Goal: Task Accomplishment & Management: Complete application form

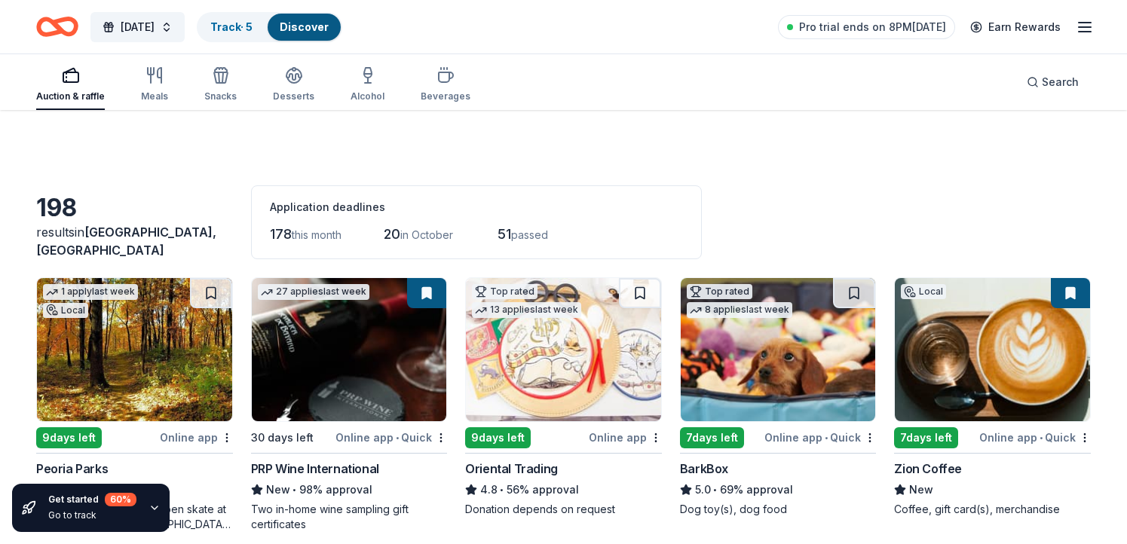
scroll to position [3446, 0]
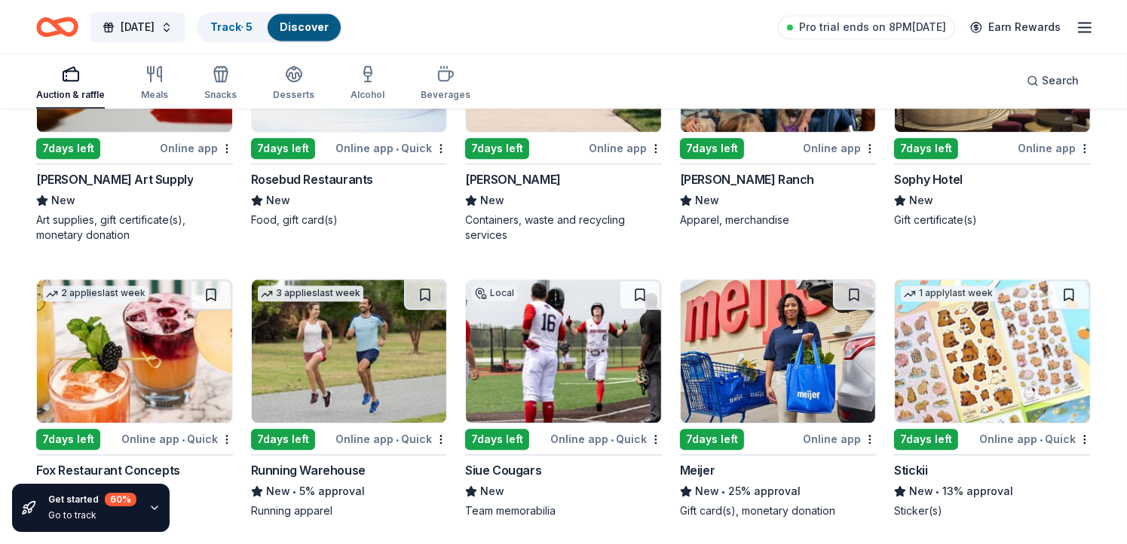
click at [926, 429] on div "7 days left" at bounding box center [926, 439] width 64 height 21
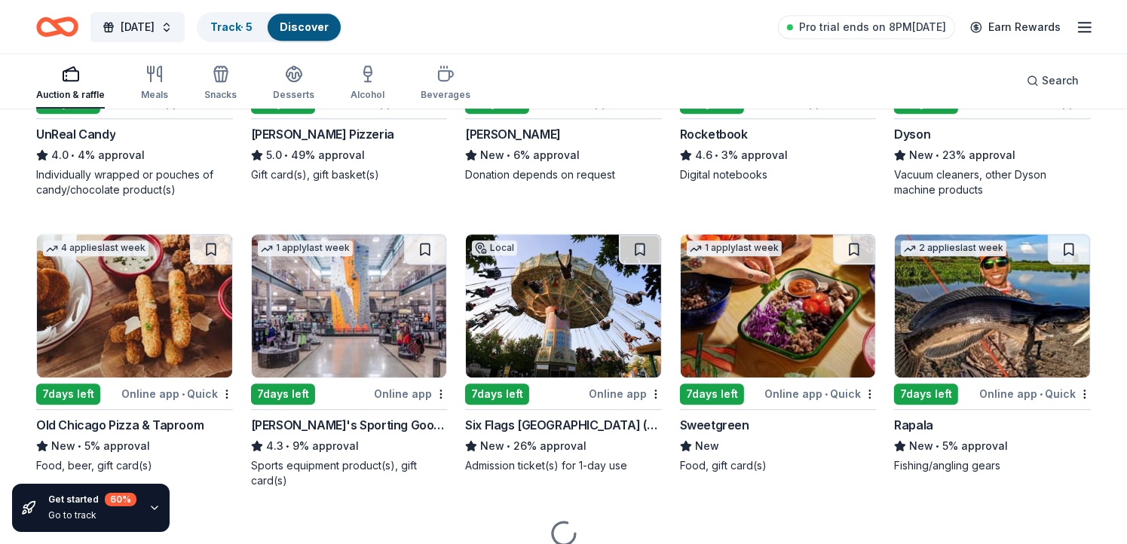
scroll to position [4349, 0]
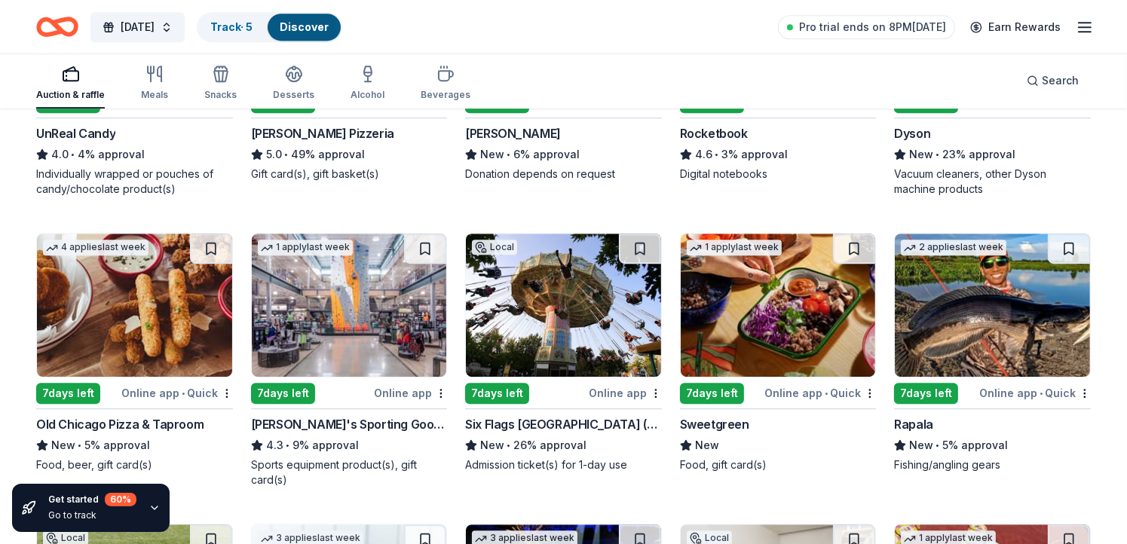
click at [278, 383] on div "7 days left" at bounding box center [283, 393] width 64 height 21
click at [489, 383] on div "7 days left" at bounding box center [497, 393] width 64 height 21
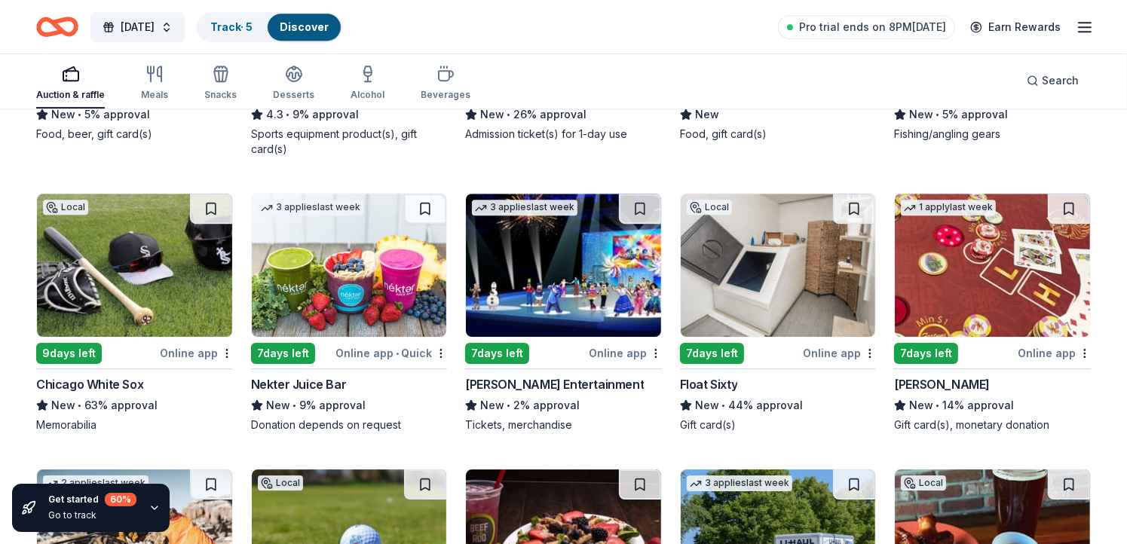
scroll to position [4681, 0]
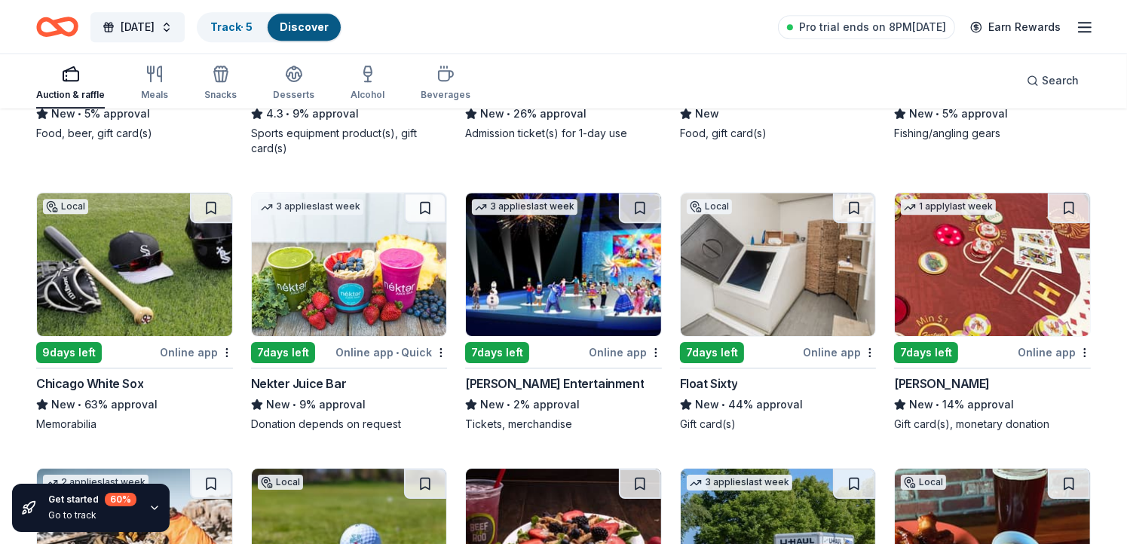
click at [71, 342] on div "9 days left" at bounding box center [69, 352] width 66 height 21
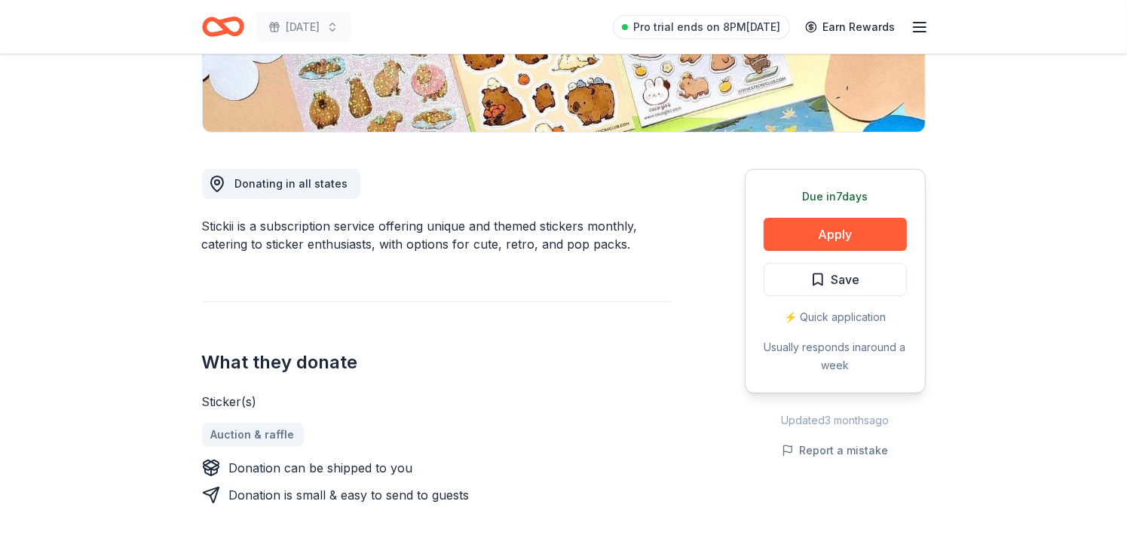
scroll to position [355, 0]
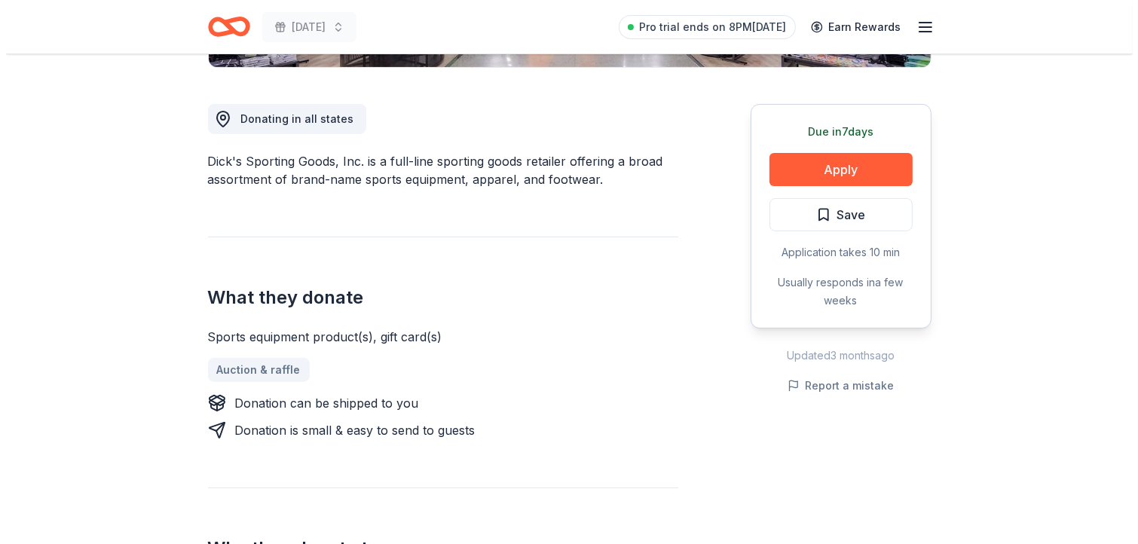
scroll to position [392, 0]
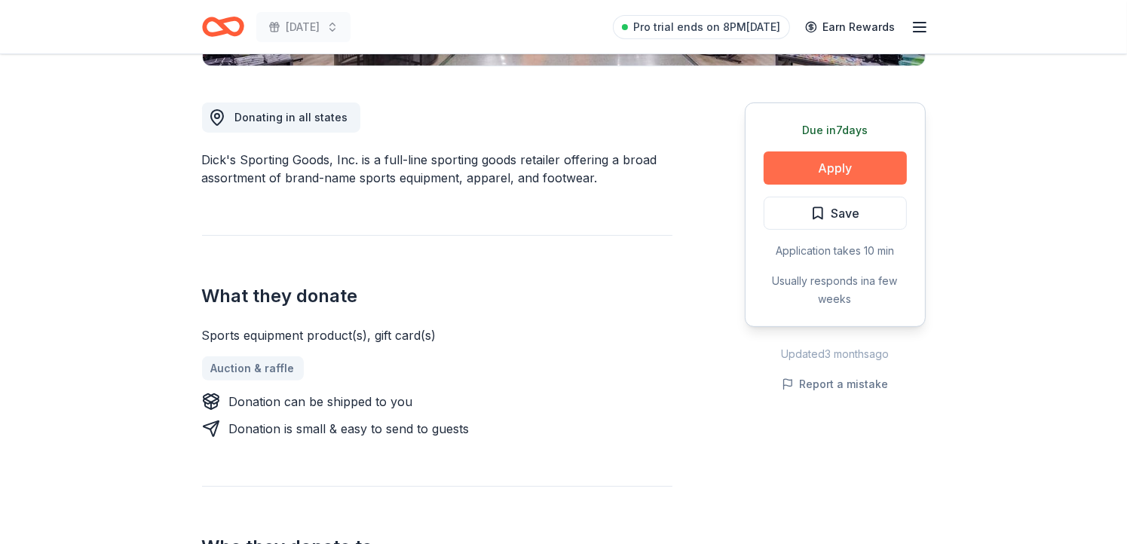
click at [827, 169] on button "Apply" at bounding box center [835, 168] width 143 height 33
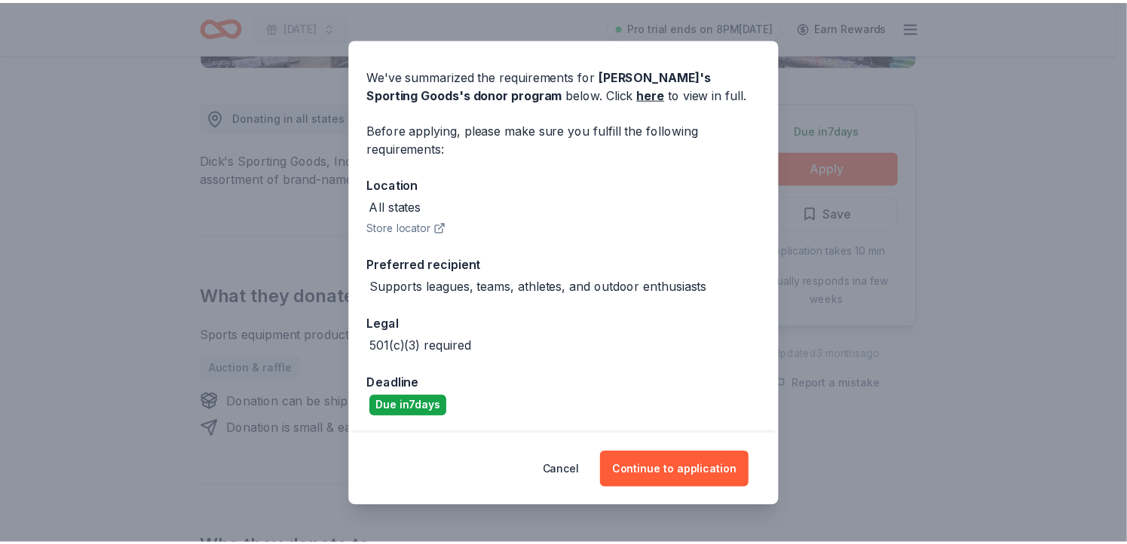
scroll to position [45, 0]
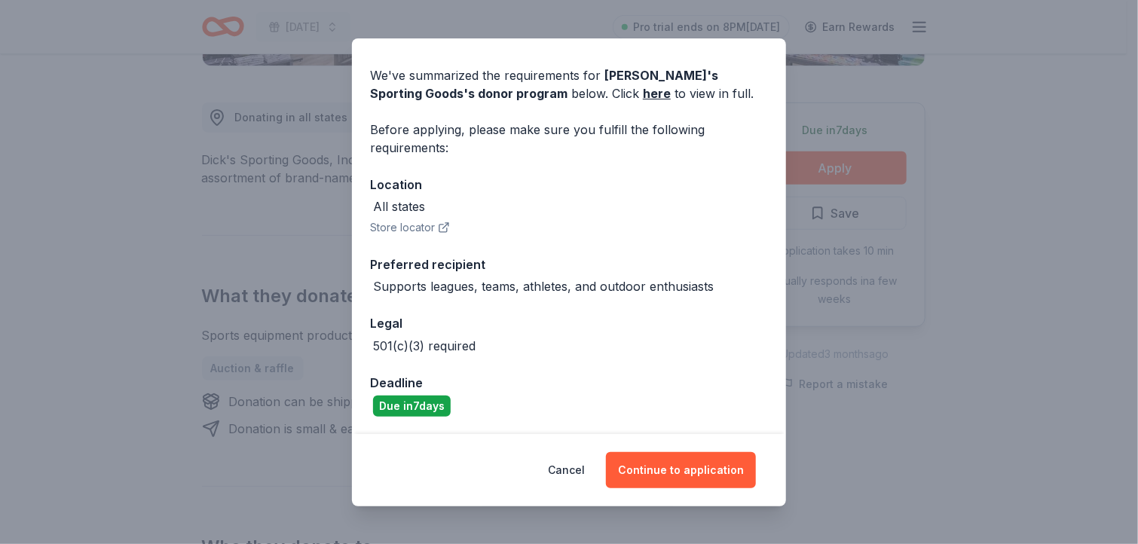
click at [907, 94] on div "Donor Program Requirements We've summarized the requirements for [PERSON_NAME]'…" at bounding box center [569, 272] width 1138 height 544
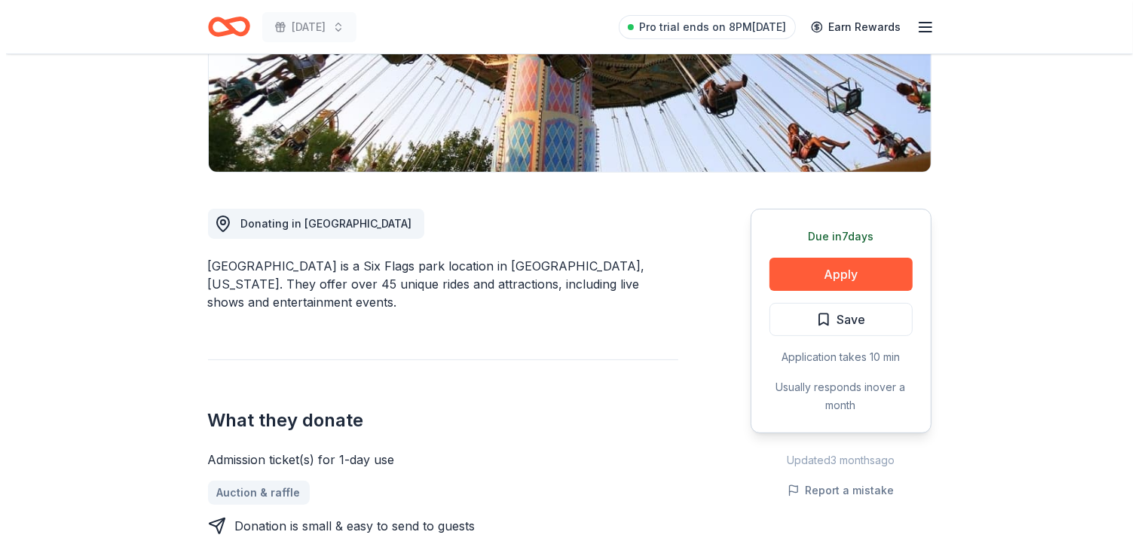
scroll to position [332, 0]
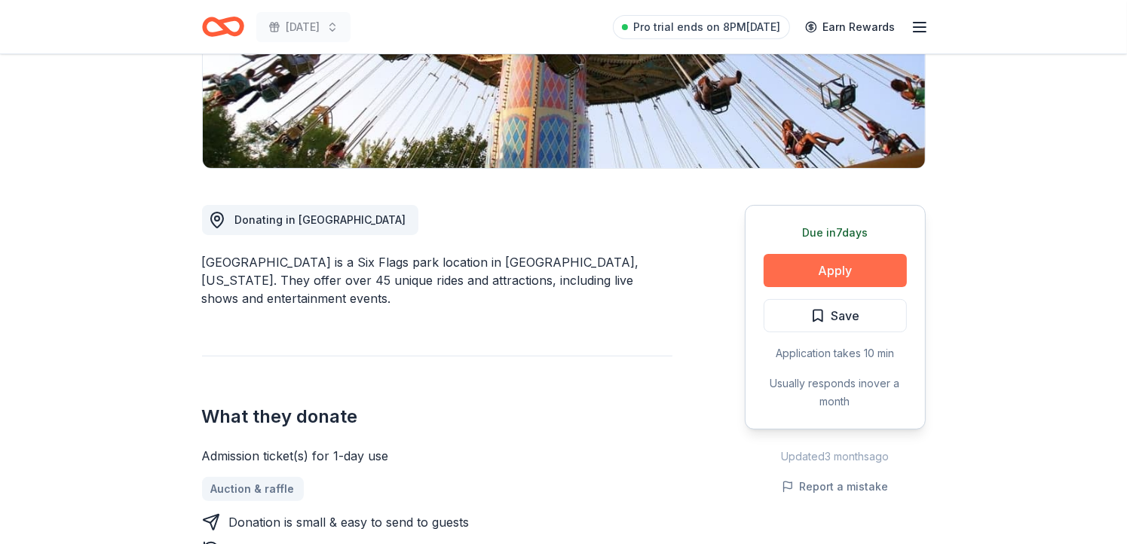
click at [840, 254] on button "Apply" at bounding box center [835, 270] width 143 height 33
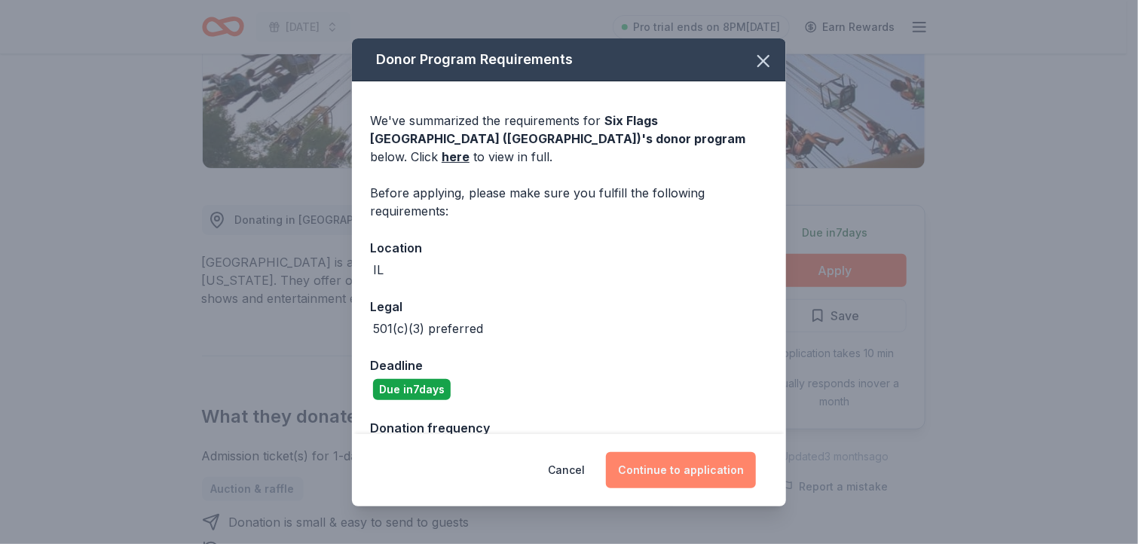
click at [670, 460] on button "Continue to application" at bounding box center [681, 470] width 150 height 36
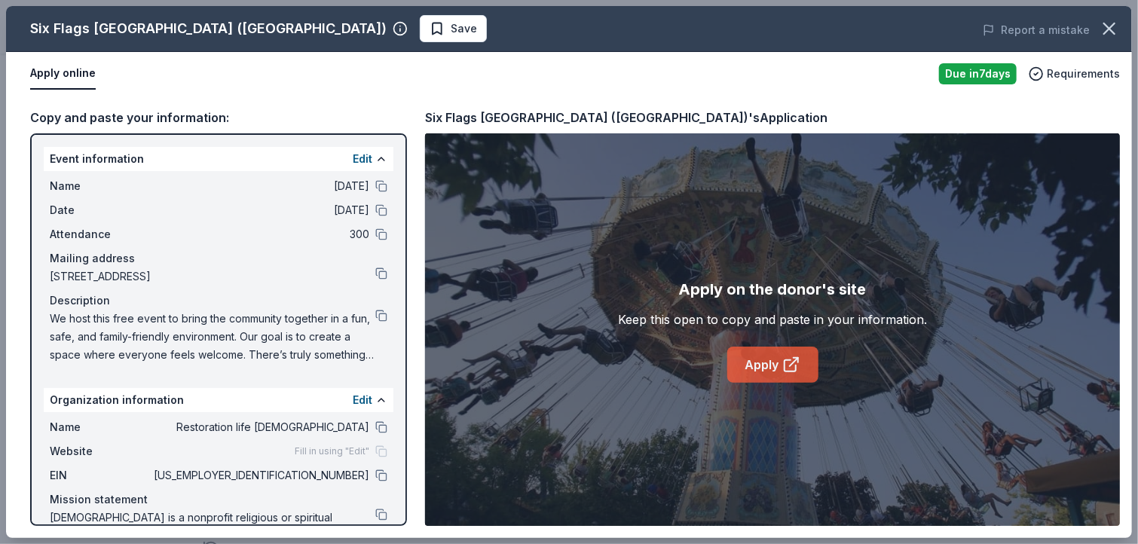
click at [773, 372] on link "Apply" at bounding box center [773, 365] width 91 height 36
click at [375, 311] on button at bounding box center [381, 316] width 12 height 12
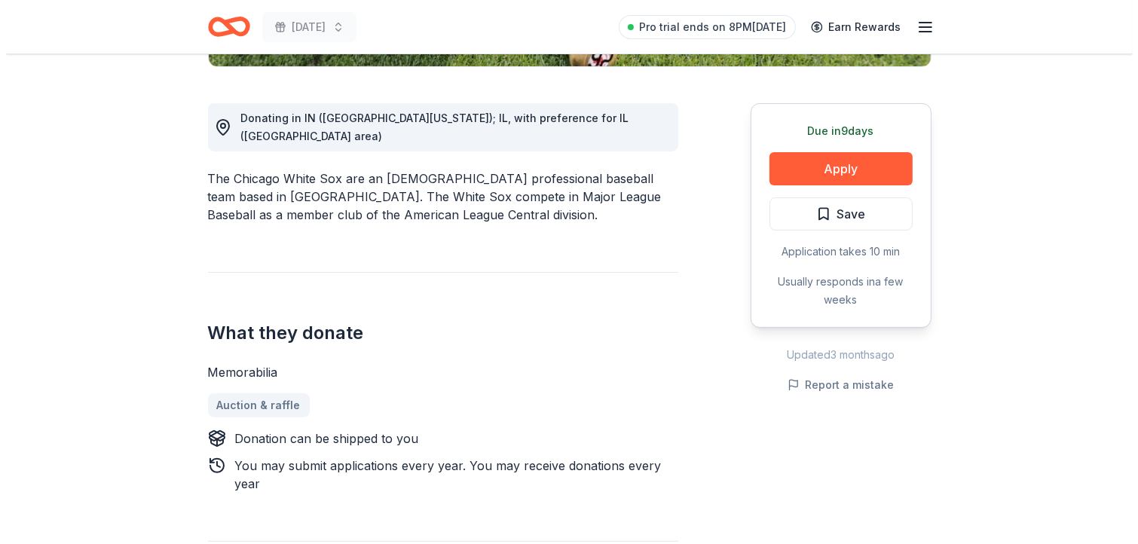
scroll to position [392, 0]
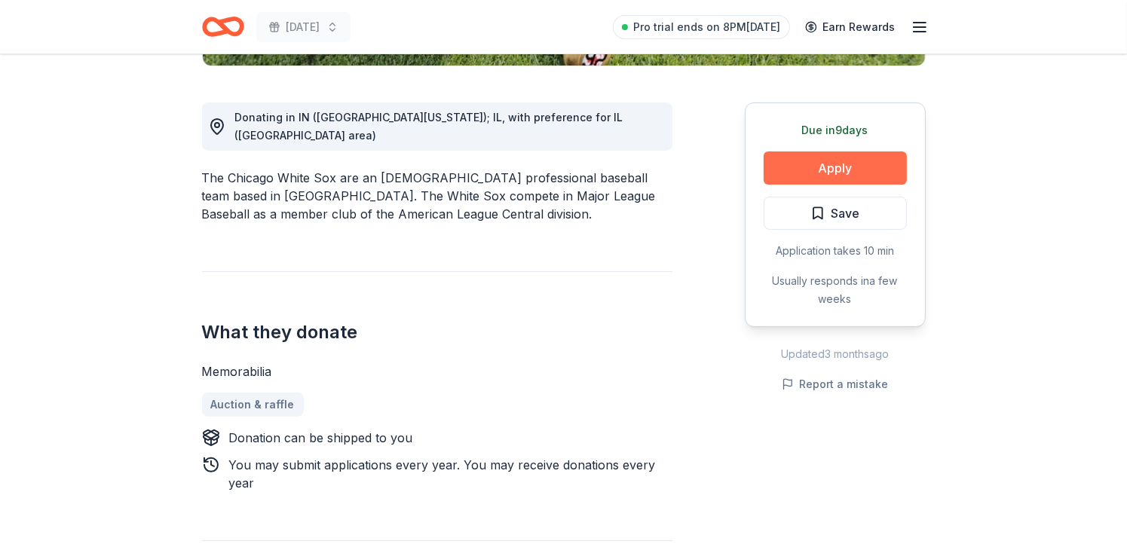
click at [841, 167] on button "Apply" at bounding box center [835, 168] width 143 height 33
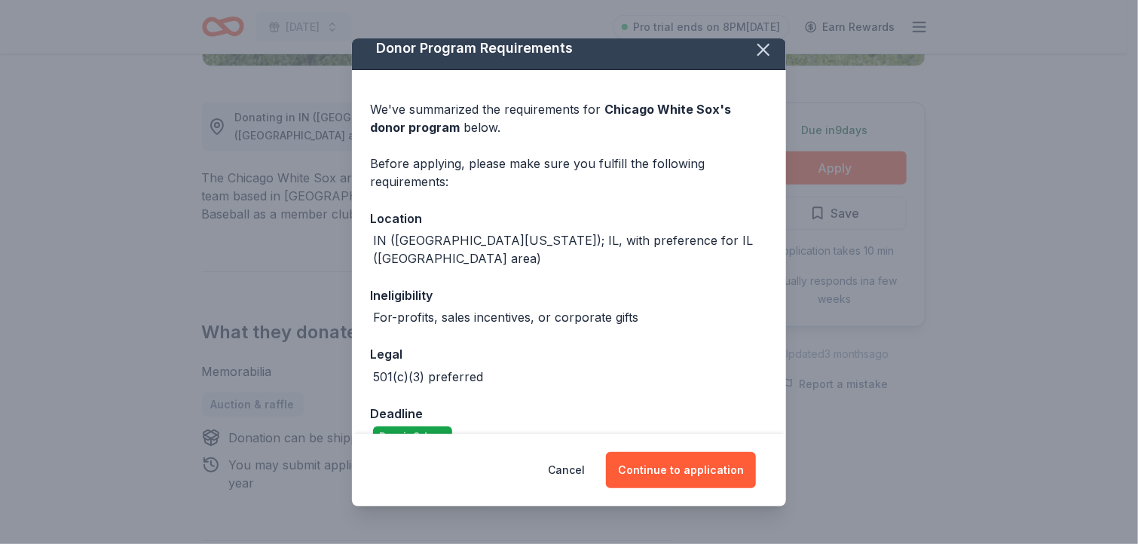
scroll to position [0, 0]
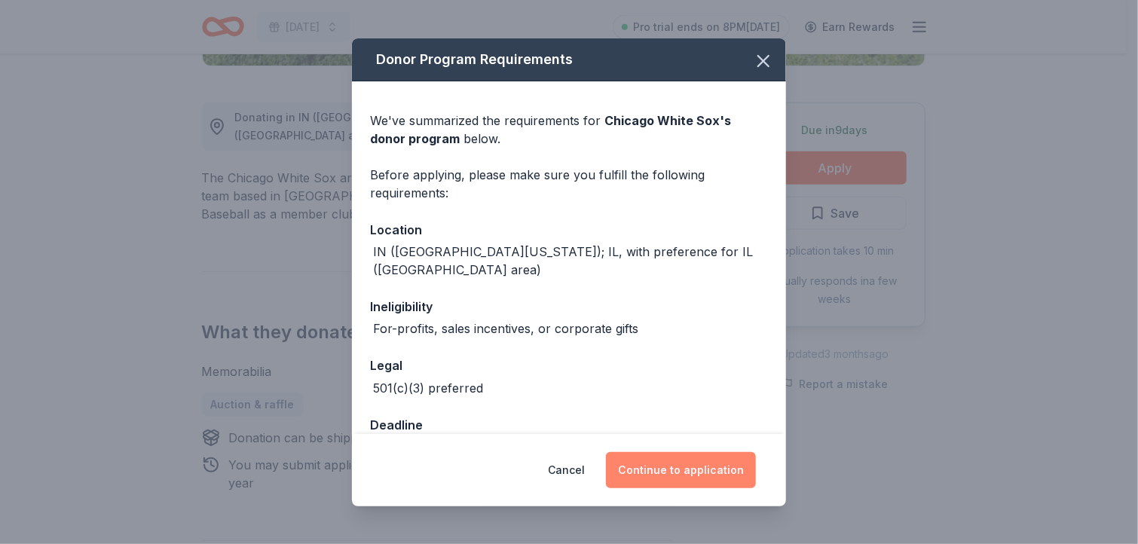
click at [666, 468] on button "Continue to application" at bounding box center [681, 470] width 150 height 36
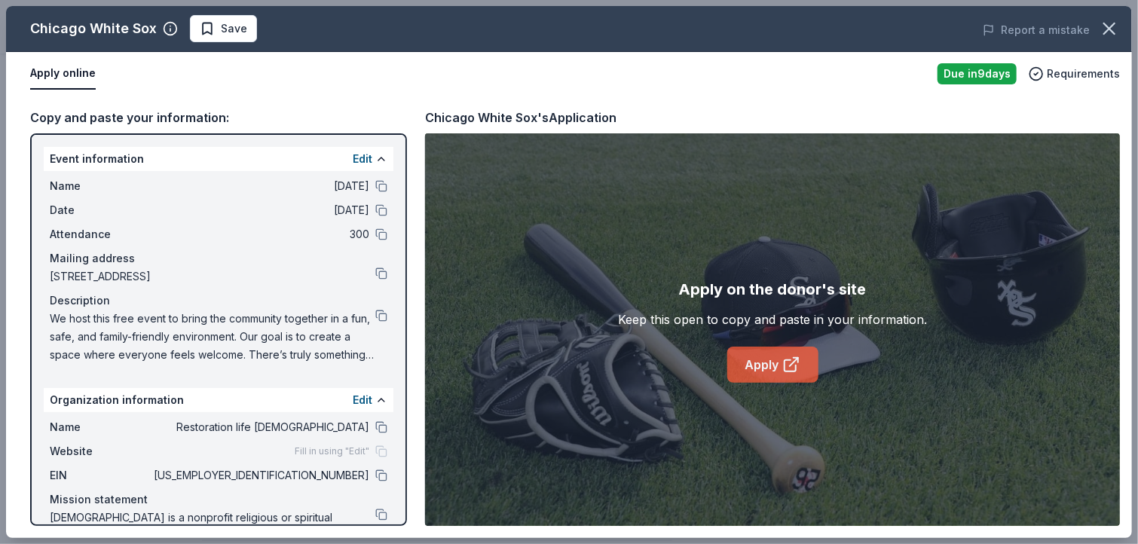
click at [756, 360] on link "Apply" at bounding box center [773, 365] width 91 height 36
